Goal: Check status: Check status

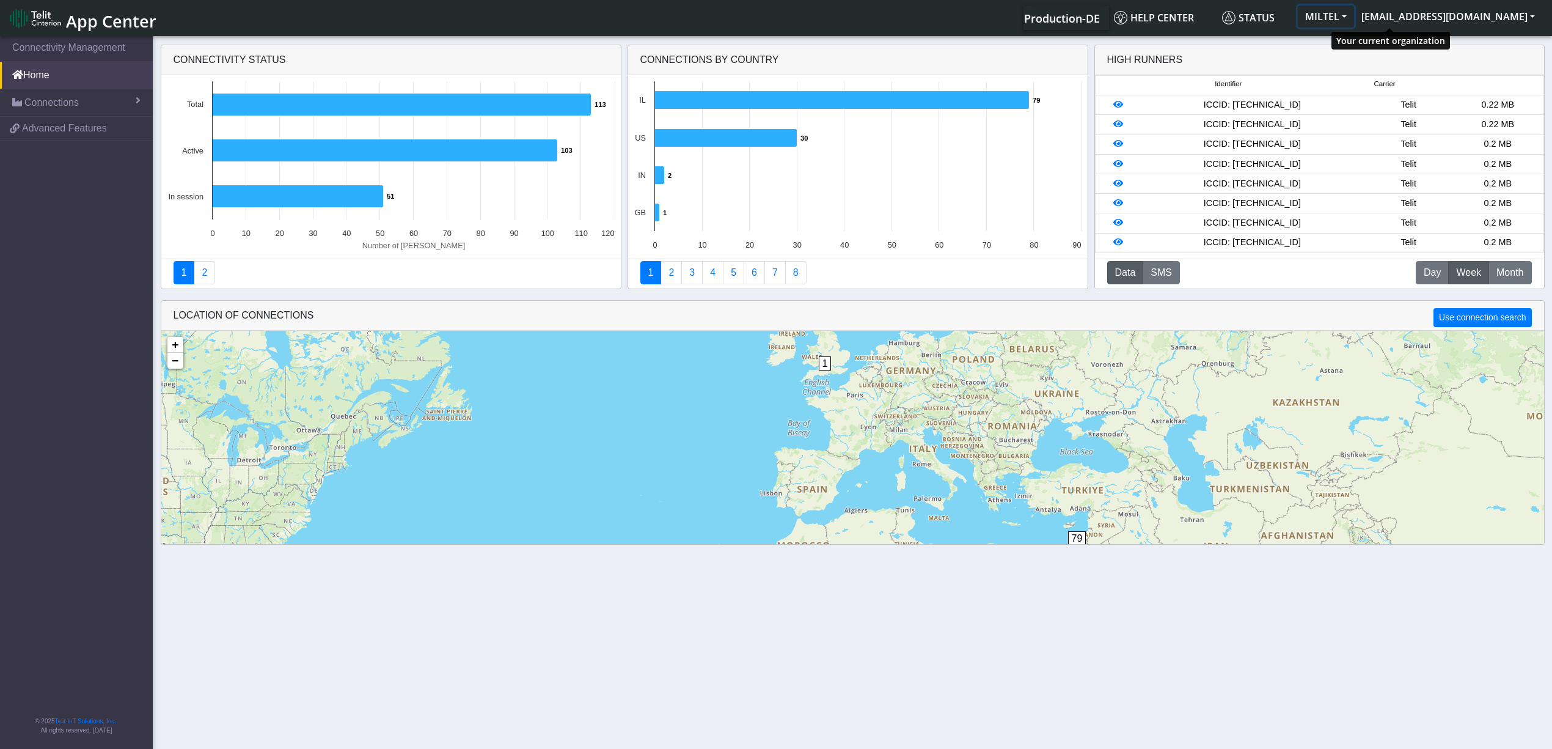
click at [1354, 15] on button "MILTEL" at bounding box center [1326, 17] width 56 height 22
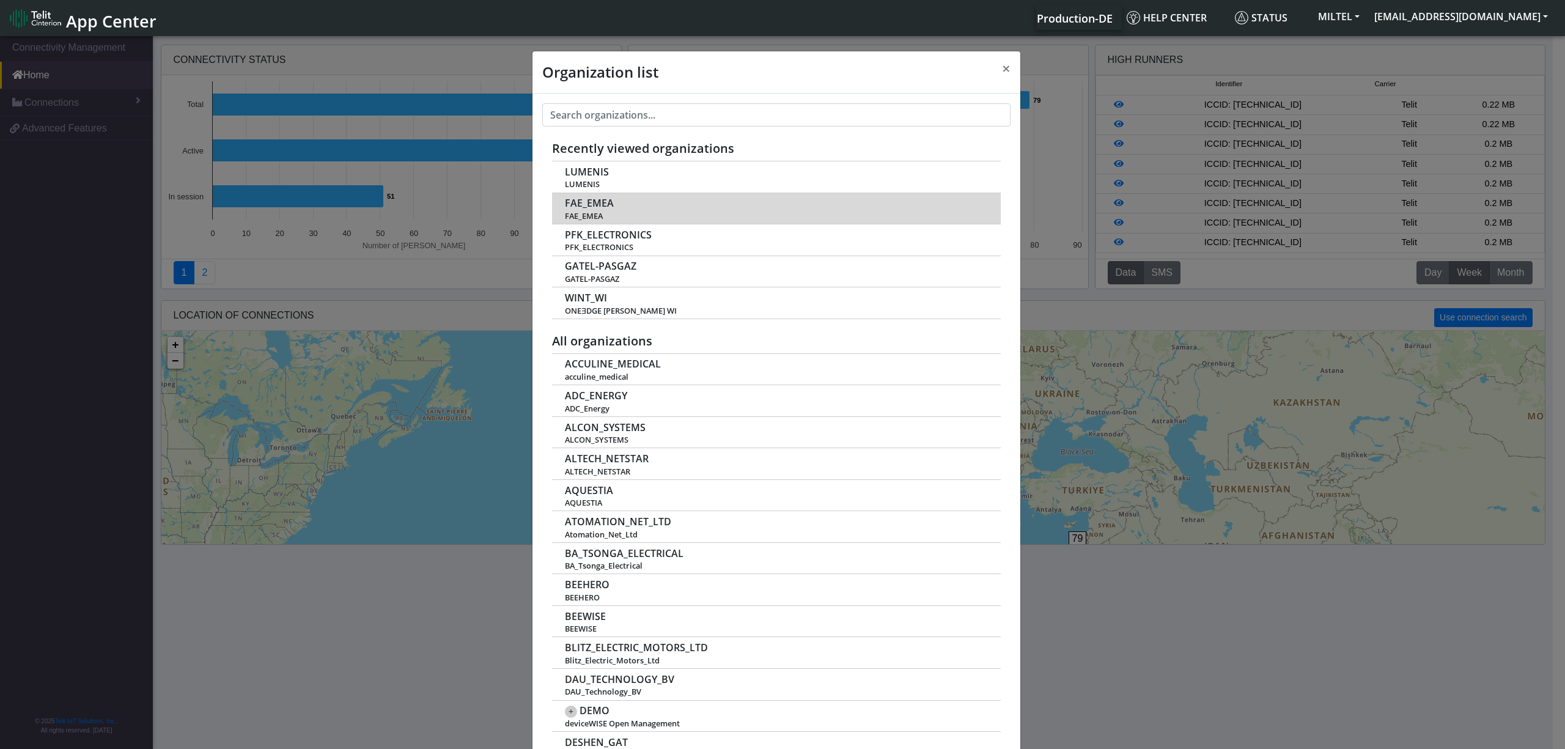
click at [592, 207] on span "FAE_EMEA" at bounding box center [589, 203] width 49 height 12
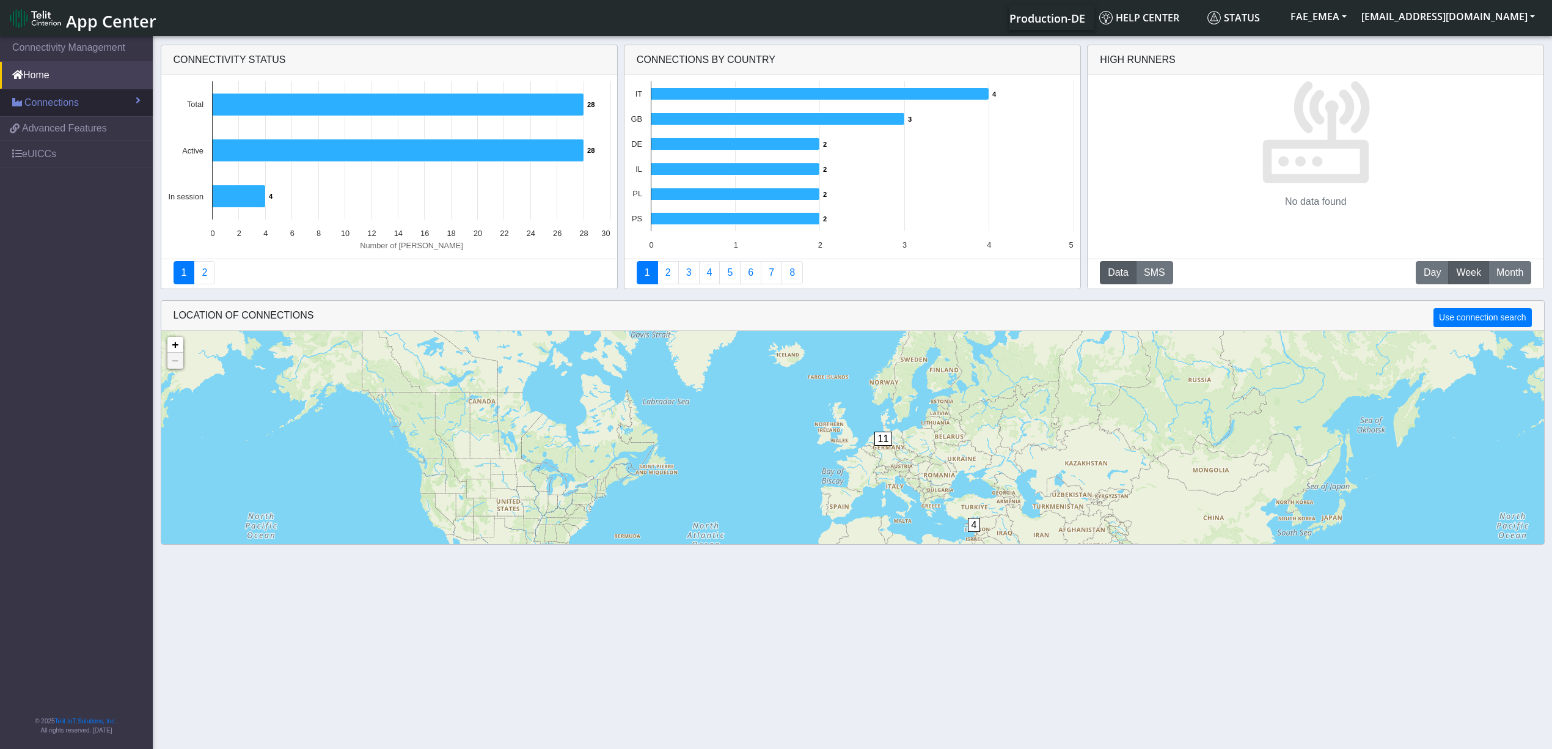
click at [133, 106] on link "Connections" at bounding box center [76, 102] width 153 height 27
click at [31, 130] on span "List" at bounding box center [35, 128] width 13 height 13
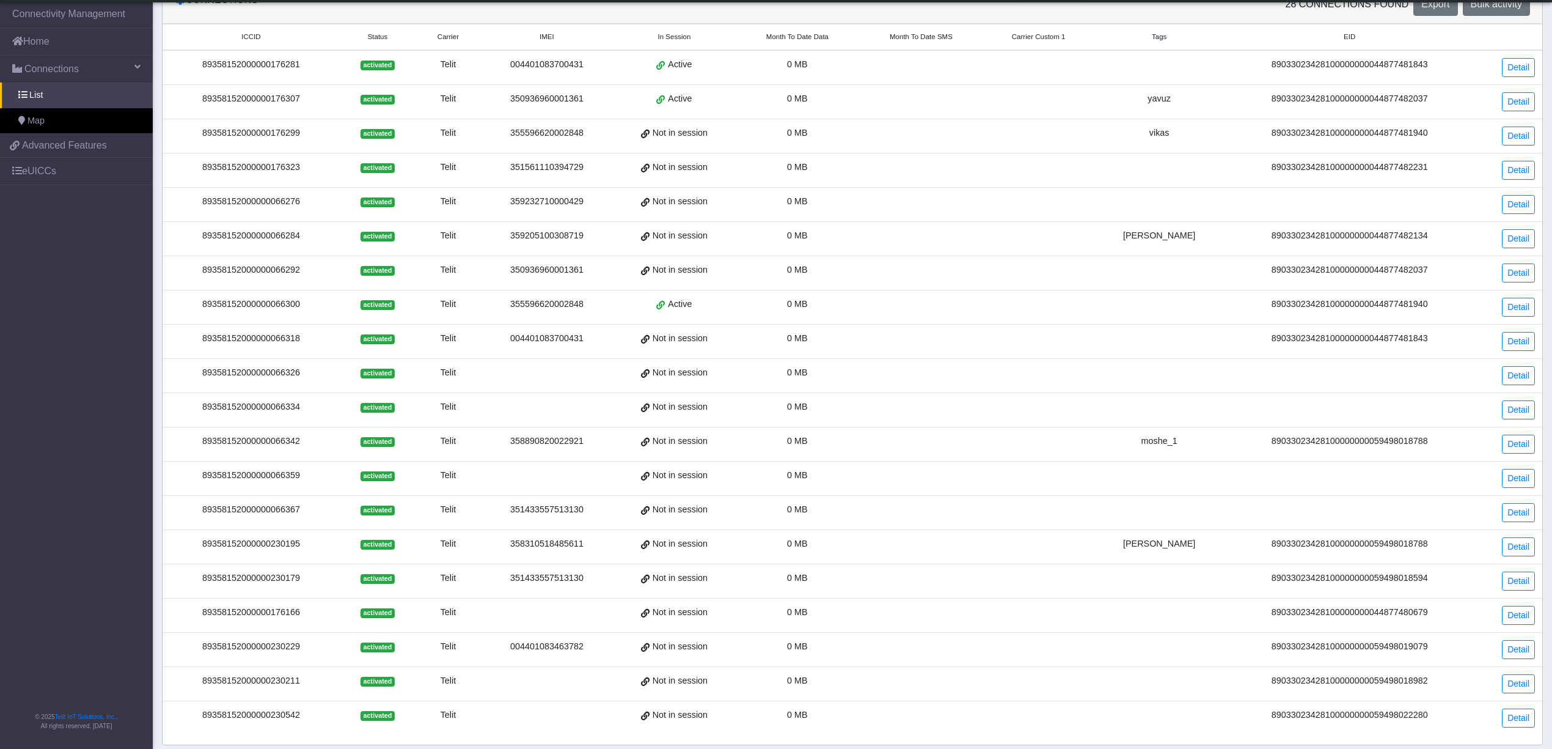
scroll to position [131, 0]
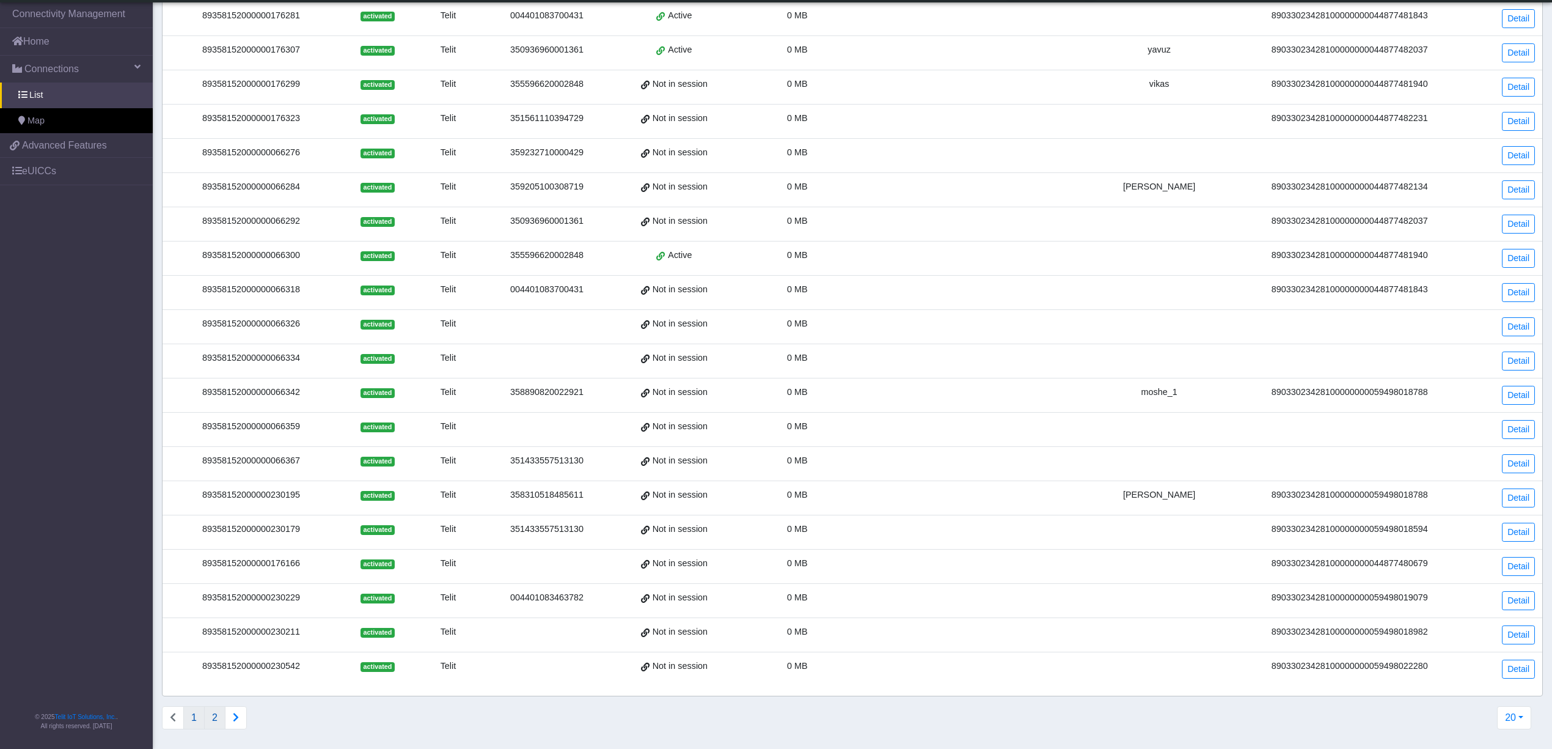
click at [221, 719] on button "2" at bounding box center [214, 717] width 21 height 23
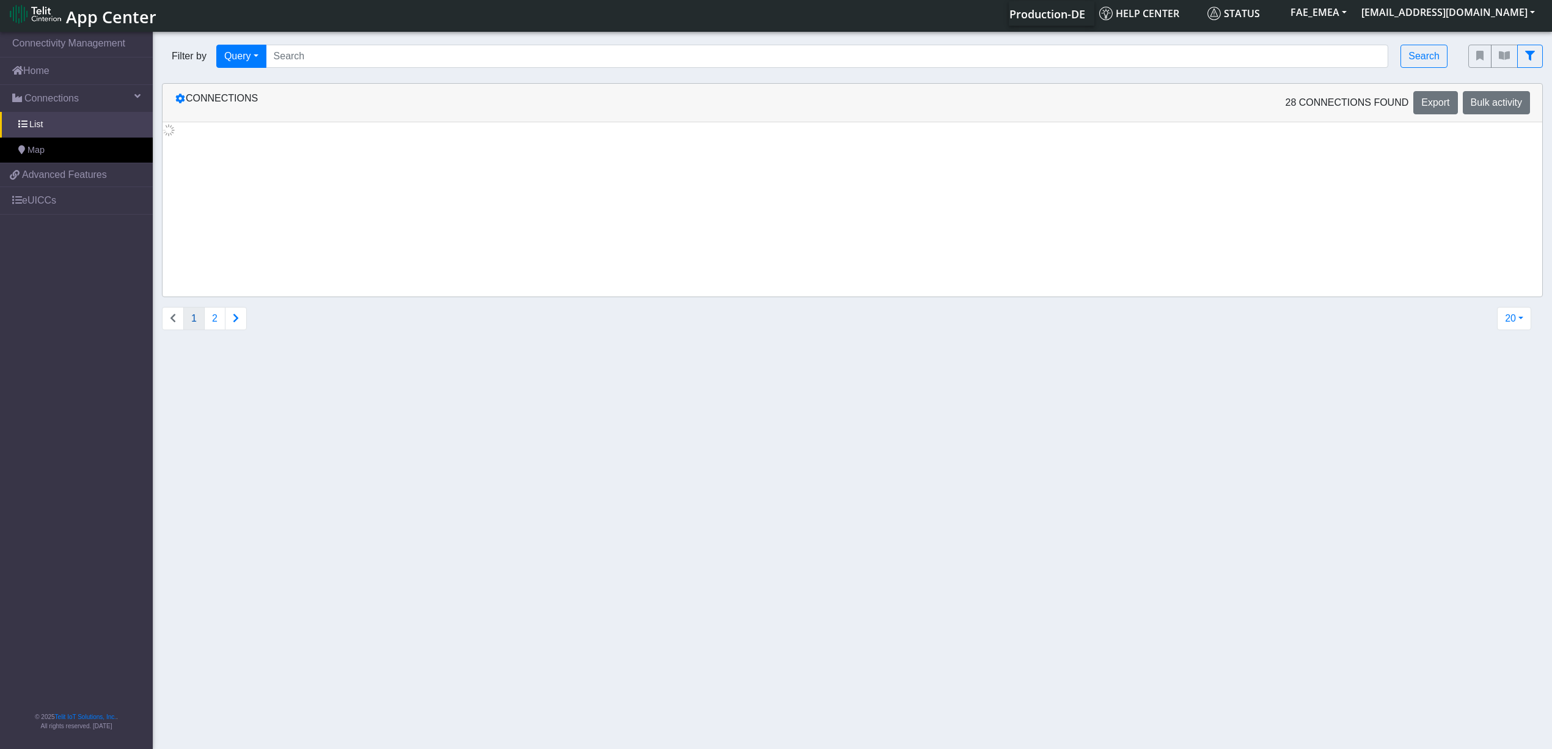
scroll to position [0, 0]
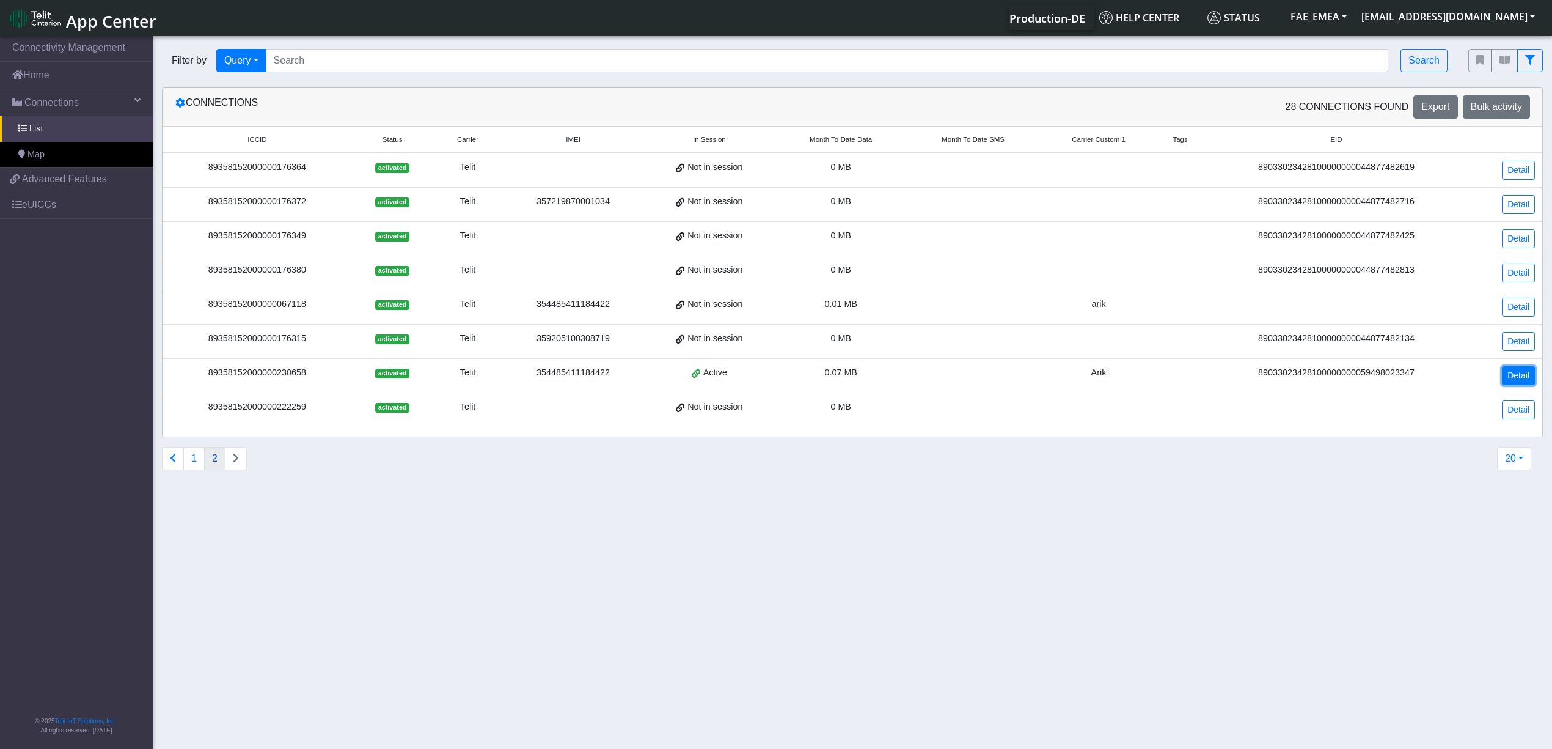
click at [1511, 380] on link "Detail" at bounding box center [1518, 375] width 33 height 19
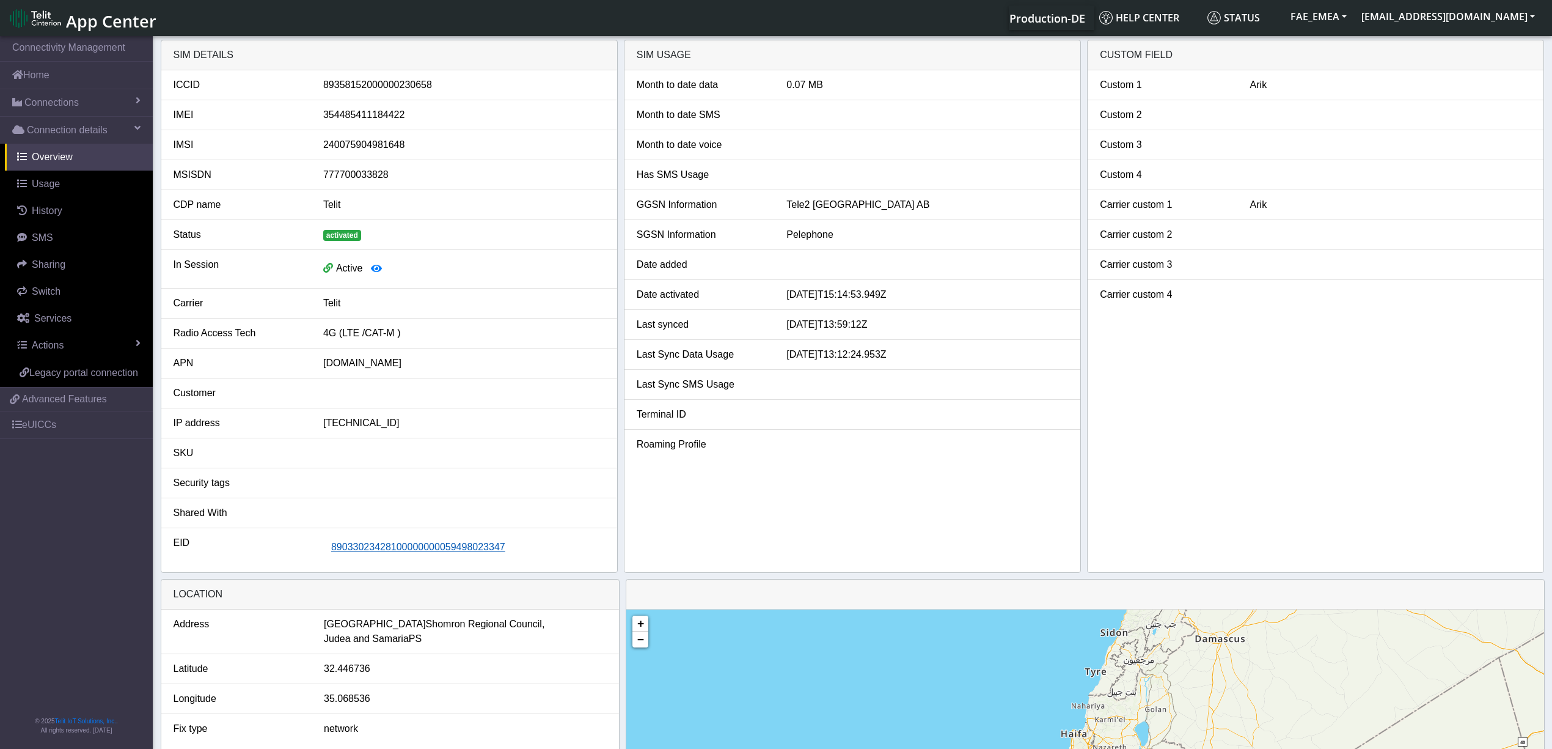
click at [422, 552] on span "89033023428100000000059498023347" at bounding box center [418, 547] width 174 height 10
